Goal: Communication & Community: Ask a question

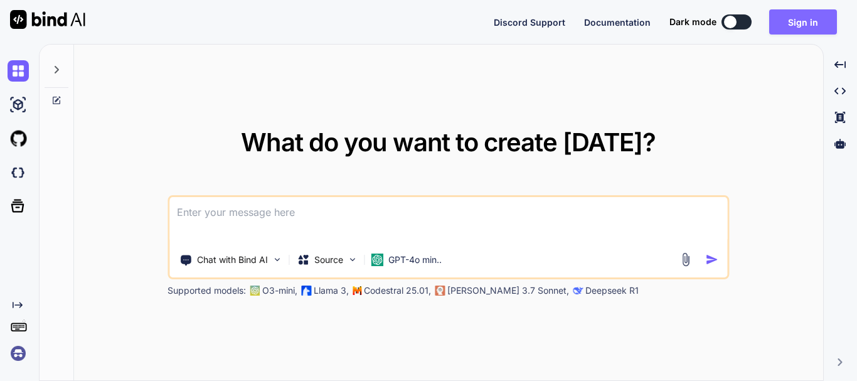
click at [811, 25] on button "Sign in" at bounding box center [803, 21] width 68 height 25
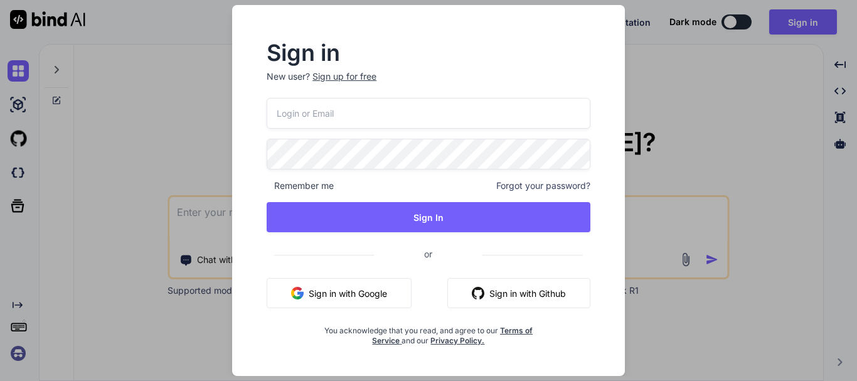
click at [336, 74] on div "Sign up for free" at bounding box center [344, 76] width 64 height 13
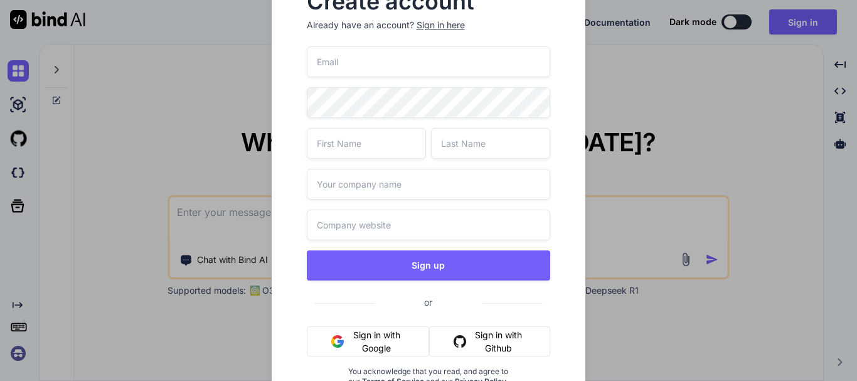
click at [370, 65] on input "email" at bounding box center [429, 61] width 244 height 31
paste input "gobar83798@aiwanlab.com"
type input "gobar83798@aiwanlab.com"
click at [336, 151] on input "text" at bounding box center [366, 143] width 119 height 31
type input "Chetu"
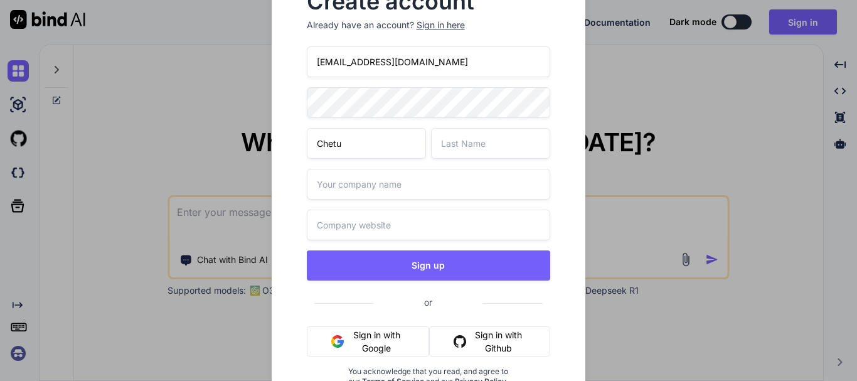
click at [493, 143] on input "text" at bounding box center [490, 143] width 119 height 31
type input "Singh"
click at [442, 184] on input "text" at bounding box center [429, 184] width 244 height 31
type input "unacdmey"
click at [321, 226] on input "ynacdmey.com" at bounding box center [429, 225] width 244 height 31
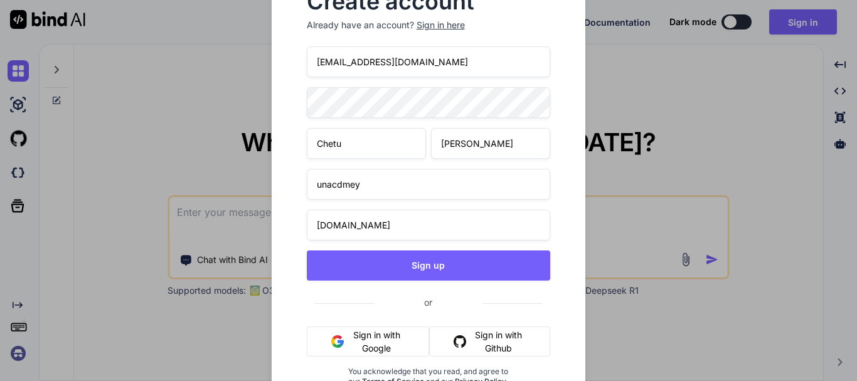
type input "unacdmey.com"
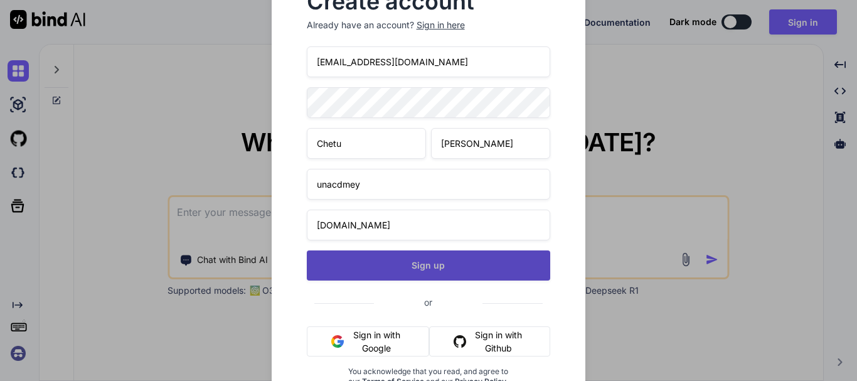
click at [420, 263] on button "Sign up" at bounding box center [429, 265] width 244 height 30
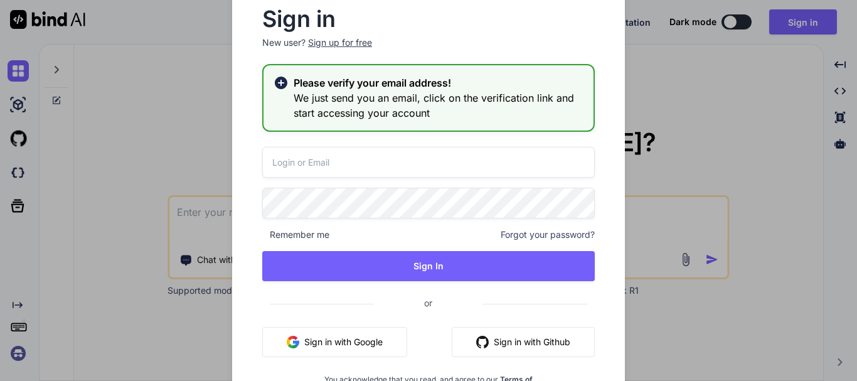
click at [342, 163] on input "email" at bounding box center [428, 162] width 333 height 31
paste input "gobar83798@aiwanlab.com"
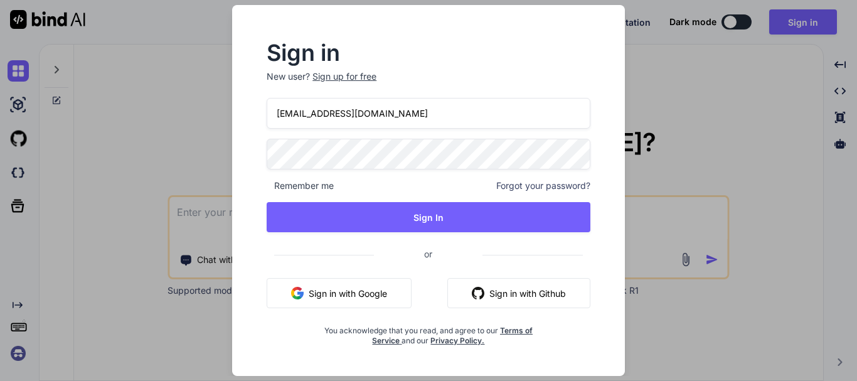
type input "gobar83798@aiwanlab.com"
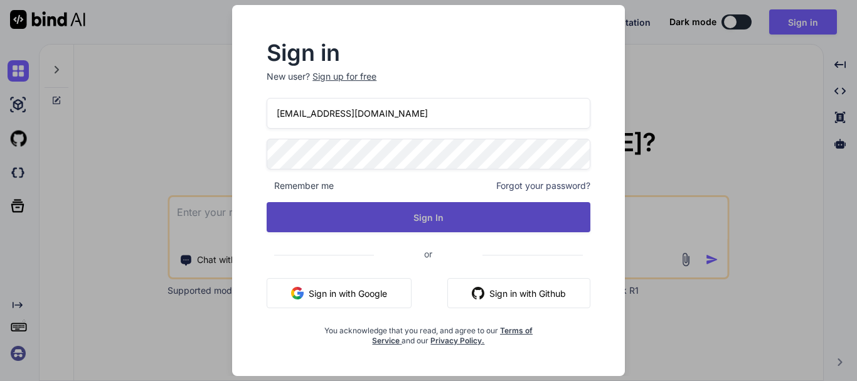
click at [499, 208] on button "Sign In" at bounding box center [429, 217] width 324 height 30
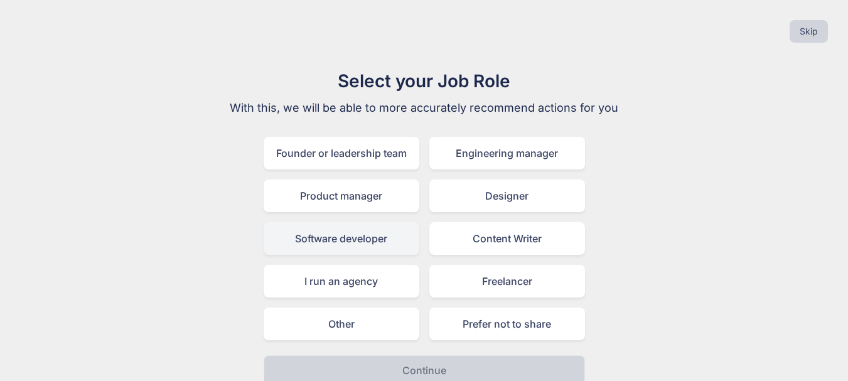
click at [349, 240] on div "Software developer" at bounding box center [342, 238] width 156 height 33
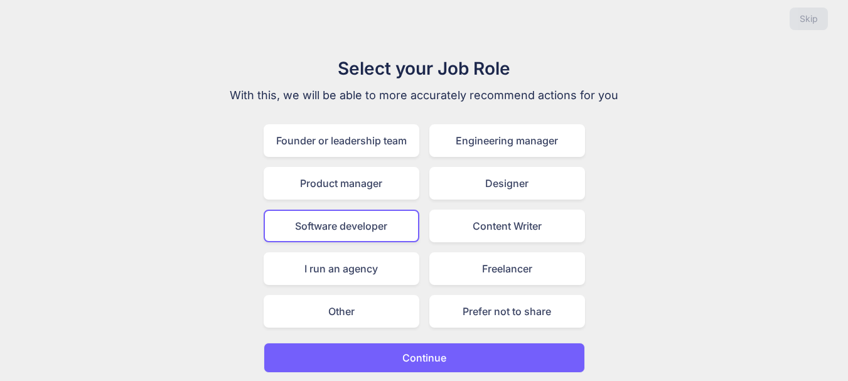
scroll to position [14, 0]
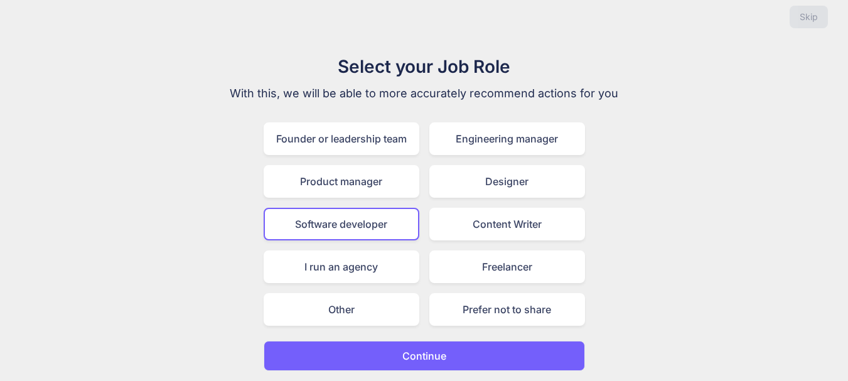
click at [419, 363] on button "Continue" at bounding box center [424, 356] width 321 height 30
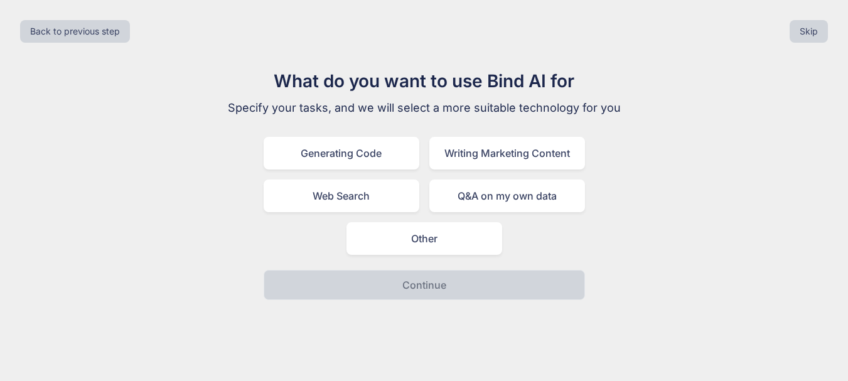
scroll to position [0, 0]
click at [351, 154] on div "Generating Code" at bounding box center [346, 153] width 156 height 33
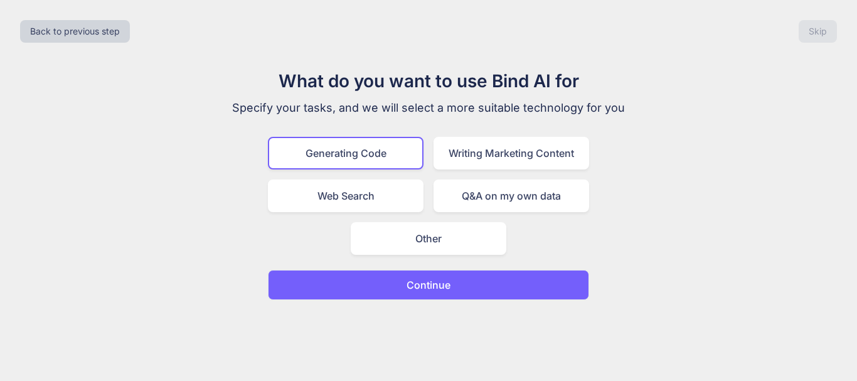
click at [434, 287] on p "Continue" at bounding box center [429, 284] width 44 height 15
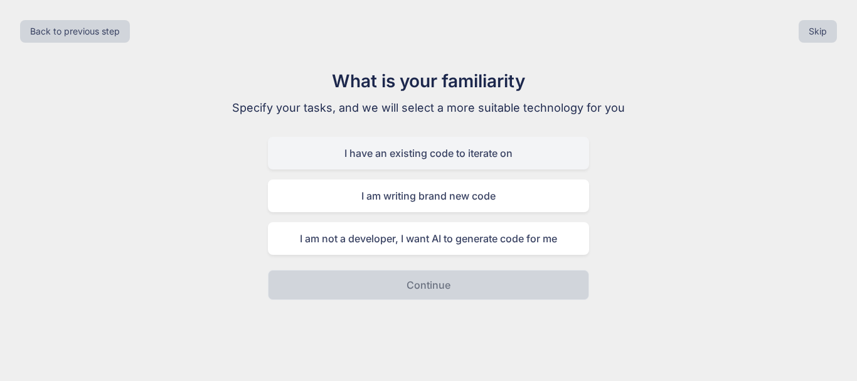
click at [442, 151] on div "I have an existing code to iterate on" at bounding box center [428, 153] width 321 height 33
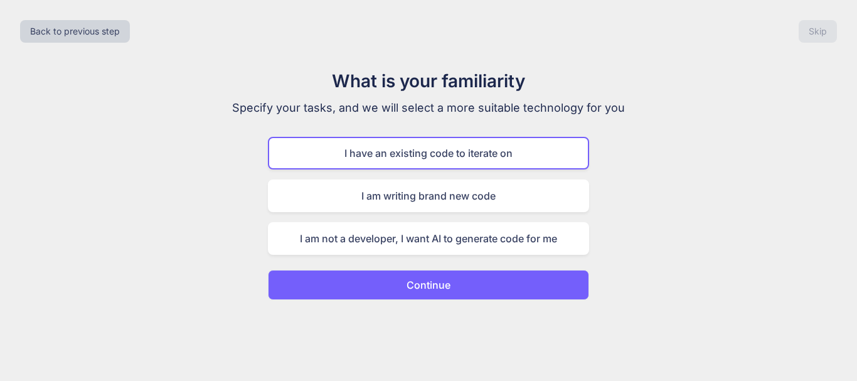
click at [434, 289] on p "Continue" at bounding box center [429, 284] width 44 height 15
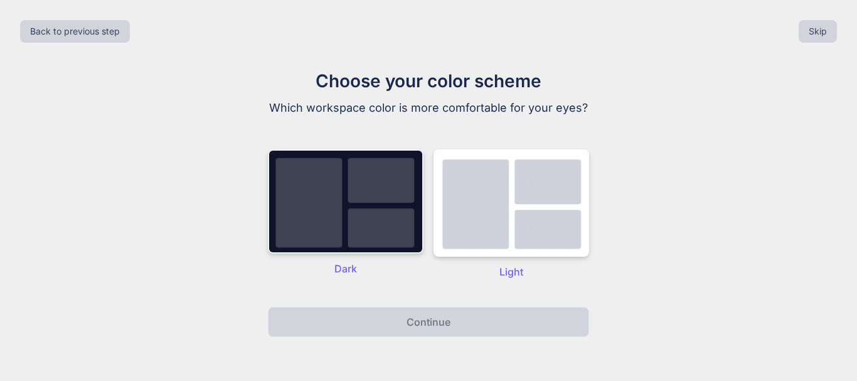
click at [335, 258] on div "Dark" at bounding box center [346, 214] width 156 height 130
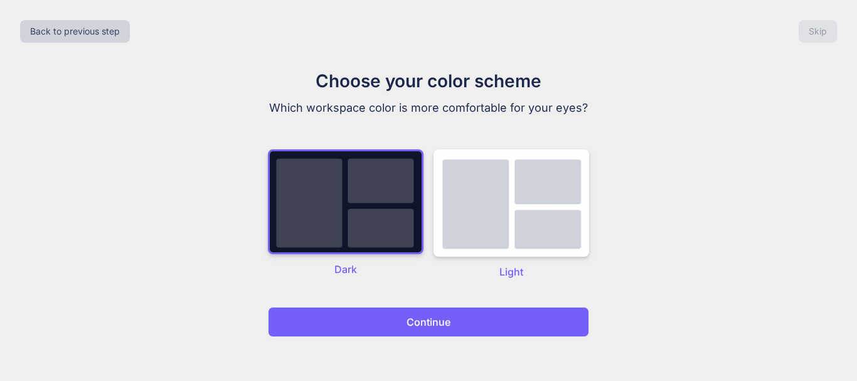
click at [436, 322] on p "Continue" at bounding box center [429, 321] width 44 height 15
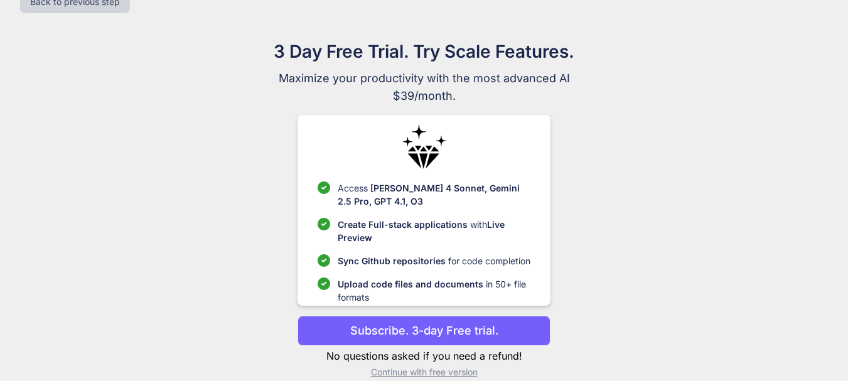
scroll to position [47, 0]
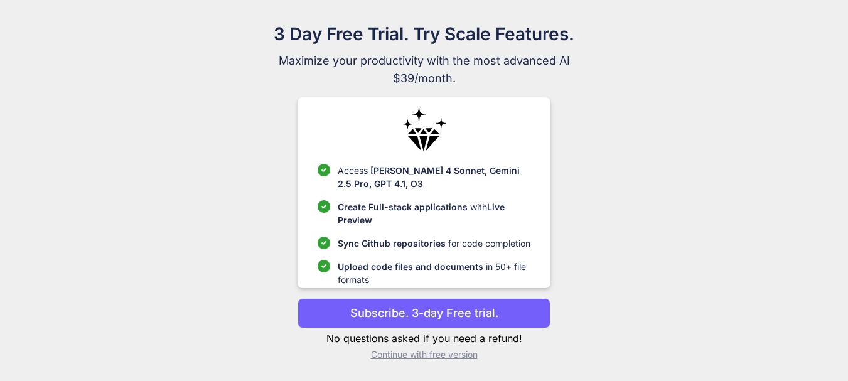
click at [427, 355] on p "Continue with free version" at bounding box center [423, 354] width 253 height 13
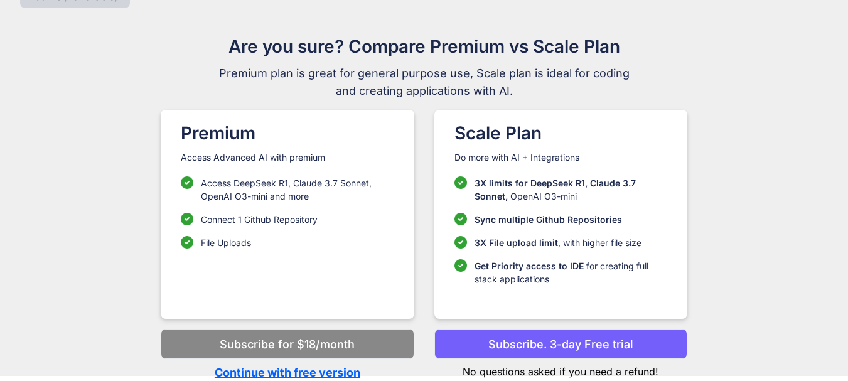
scroll to position [35, 0]
click at [323, 372] on p "Continue with free version" at bounding box center [287, 372] width 253 height 17
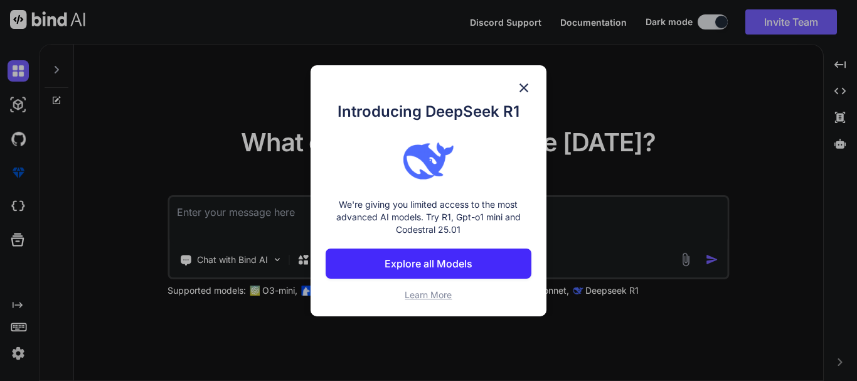
click at [526, 87] on img at bounding box center [523, 87] width 15 height 15
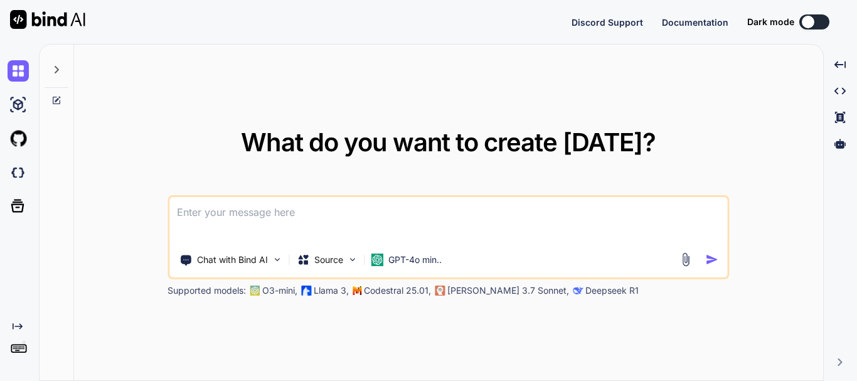
type textarea "x"
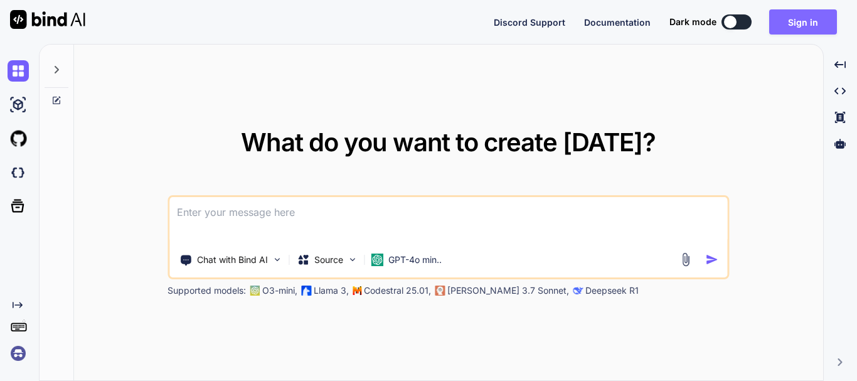
click at [811, 16] on button "Sign in" at bounding box center [803, 21] width 68 height 25
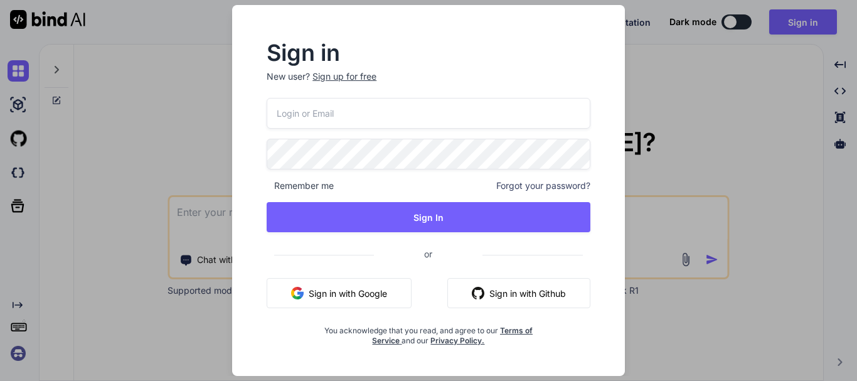
click at [723, 119] on div "Sign in New user? Sign up for free Remember me Forgot your password? Sign In or…" at bounding box center [428, 190] width 857 height 381
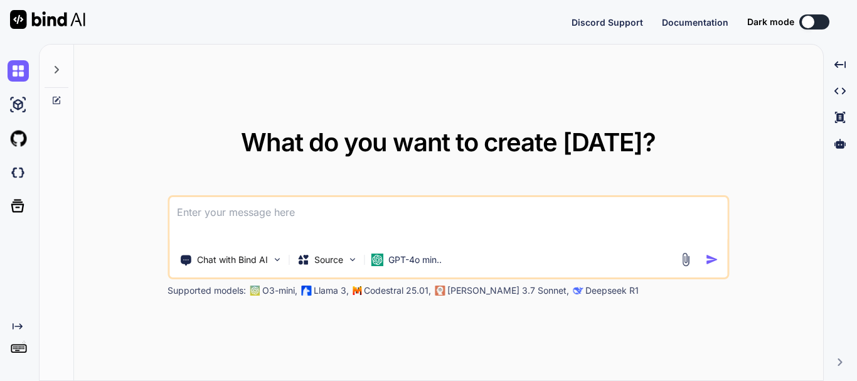
type textarea "x"
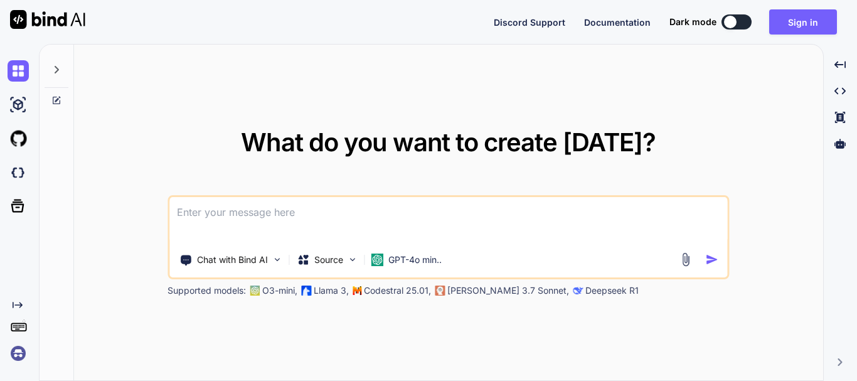
click at [720, 97] on div "What do you want to create [DATE]? Chat with Bind AI Source GPT-4o min.. Suppor…" at bounding box center [448, 213] width 749 height 337
click at [138, 94] on div "What do you want to create [DATE]? Chat with Bind AI Source GPT-4o min.. Suppor…" at bounding box center [448, 213] width 749 height 337
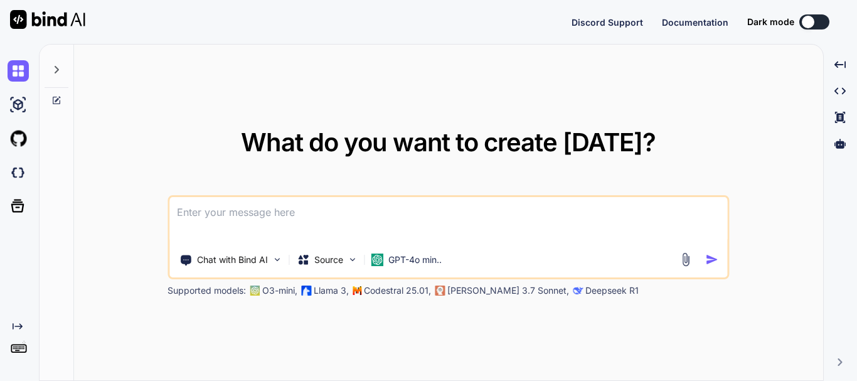
type textarea "x"
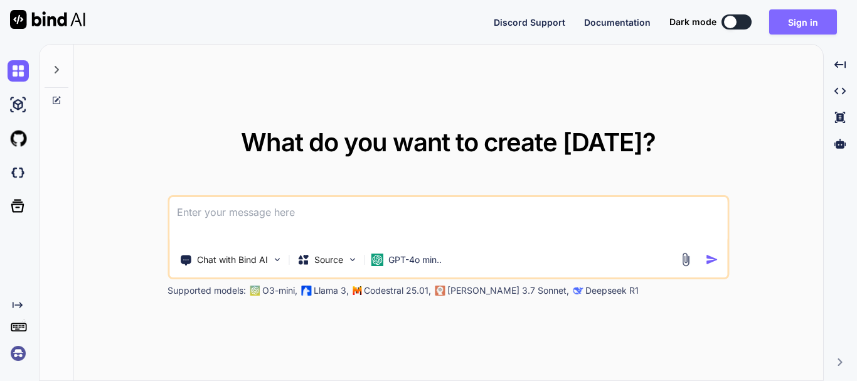
click at [810, 21] on button "Sign in" at bounding box center [803, 21] width 68 height 25
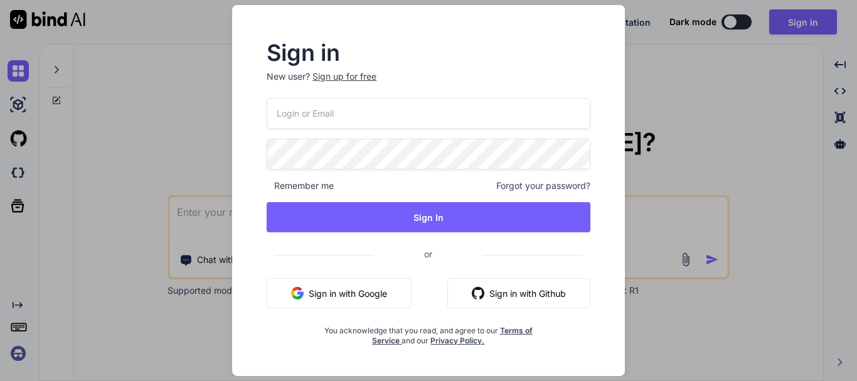
click at [353, 115] on input "email" at bounding box center [429, 113] width 324 height 31
click at [733, 72] on div "Sign in New user? Sign up for free Remember me Forgot your password? Sign In or…" at bounding box center [428, 190] width 857 height 381
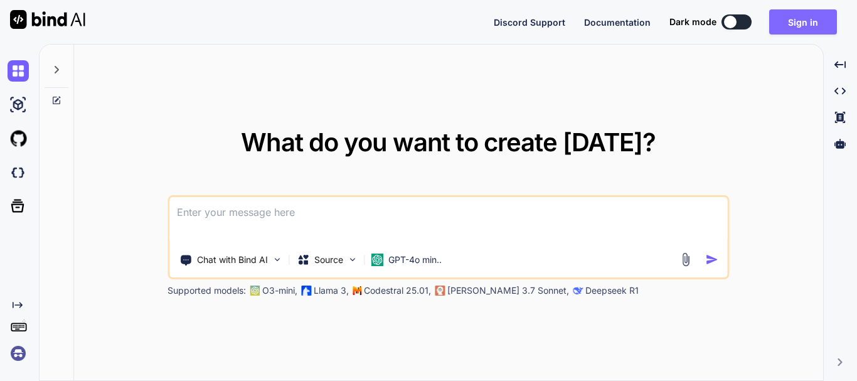
click at [800, 16] on button "Sign in" at bounding box center [803, 21] width 68 height 25
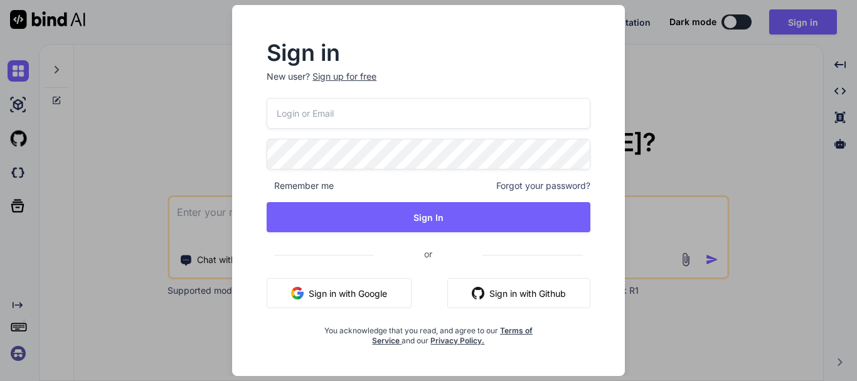
drag, startPoint x: 326, startPoint y: 114, endPoint x: 380, endPoint y: 122, distance: 54.5
click at [326, 114] on input "email" at bounding box center [429, 113] width 324 height 31
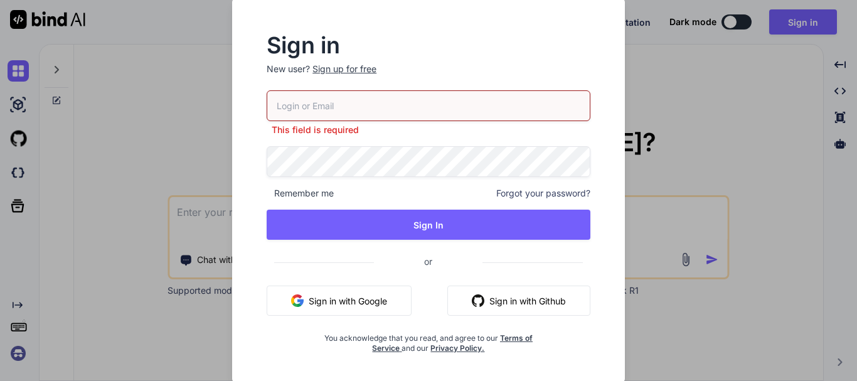
click at [782, 19] on div "Sign in New user? Sign up for free This field is required Remember me Forgot yo…" at bounding box center [428, 190] width 857 height 381
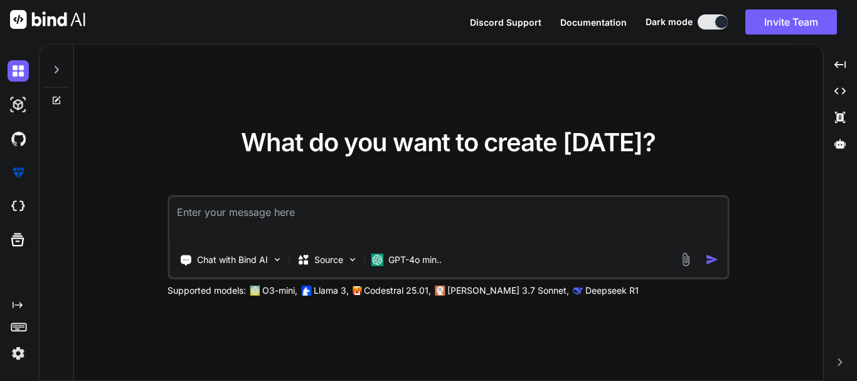
click at [262, 210] on textarea at bounding box center [448, 220] width 558 height 46
type textarea "hello"
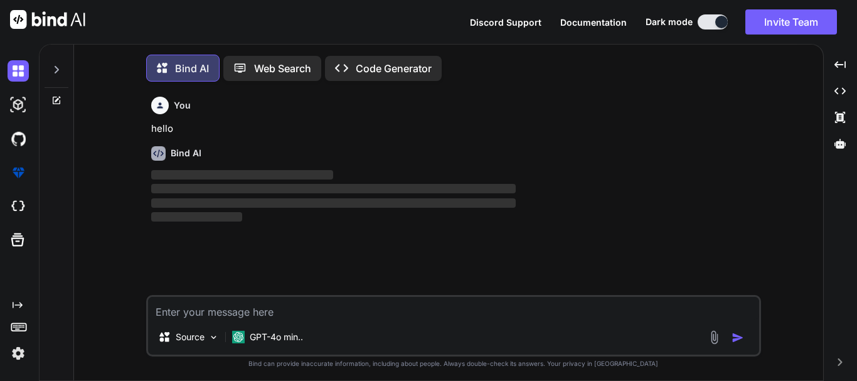
scroll to position [6, 0]
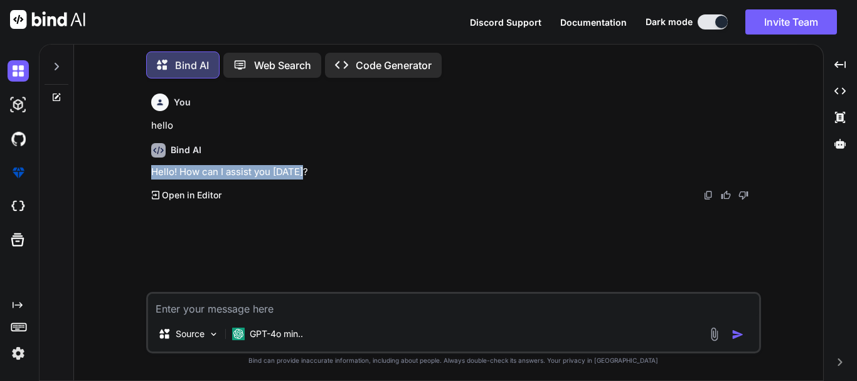
drag, startPoint x: 155, startPoint y: 169, endPoint x: 420, endPoint y: 173, distance: 265.4
click at [418, 173] on p "Hello! How can I assist you today?" at bounding box center [454, 172] width 607 height 14
click at [435, 170] on p "Hello! How can I assist you today?" at bounding box center [454, 172] width 607 height 14
